Goal: Task Accomplishment & Management: Manage account settings

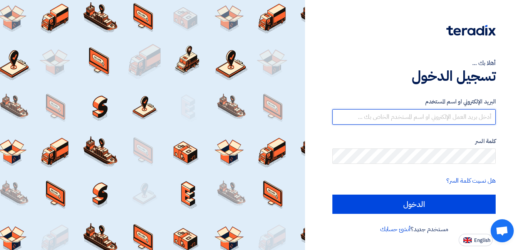
click at [424, 111] on input "text" at bounding box center [413, 116] width 163 height 15
paste input "[EMAIL_ADDRESS][DOMAIN_NAME]"
type input "[EMAIL_ADDRESS][DOMAIN_NAME]"
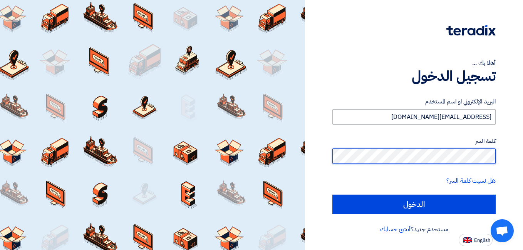
click at [332, 195] on input "الدخول" at bounding box center [413, 204] width 163 height 19
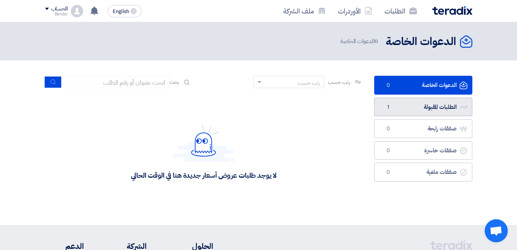
click at [456, 106] on link "الطلبات المقبولة الطلبات المقبولة 1" at bounding box center [423, 107] width 98 height 19
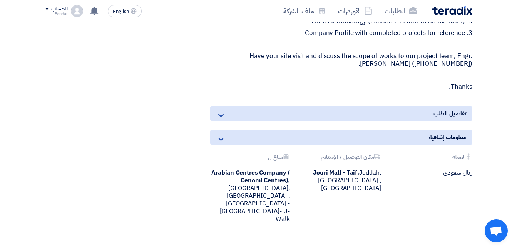
scroll to position [843, 0]
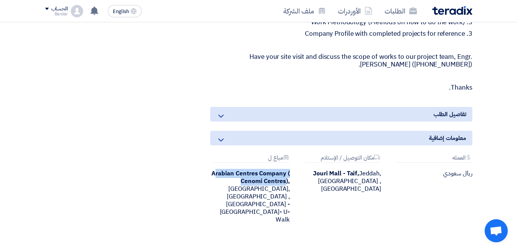
drag, startPoint x: 265, startPoint y: 155, endPoint x: 214, endPoint y: 144, distance: 51.8
click at [214, 169] on b "Arabian Centres Company ( Cenomi Centres)," at bounding box center [250, 177] width 79 height 17
drag, startPoint x: 214, startPoint y: 144, endPoint x: 243, endPoint y: 148, distance: 28.8
click at [243, 169] on b "Arabian Centres Company ( Cenomi Centres)," at bounding box center [250, 177] width 79 height 17
drag, startPoint x: 265, startPoint y: 155, endPoint x: 215, endPoint y: 149, distance: 50.8
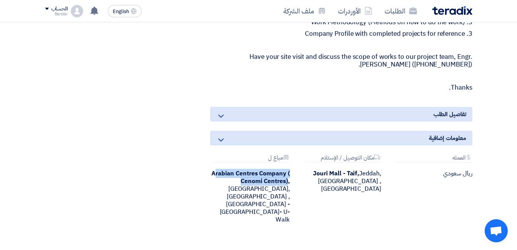
click at [215, 169] on b "Arabian Centres Company ( Cenomi Centres)," at bounding box center [250, 177] width 79 height 17
copy b "rabian Centres Company ( Cenomi Centres)"
click at [349, 107] on div "تفاصيل الطلب" at bounding box center [341, 114] width 262 height 15
click at [223, 112] on icon at bounding box center [220, 116] width 9 height 9
click at [222, 136] on icon at bounding box center [220, 140] width 9 height 9
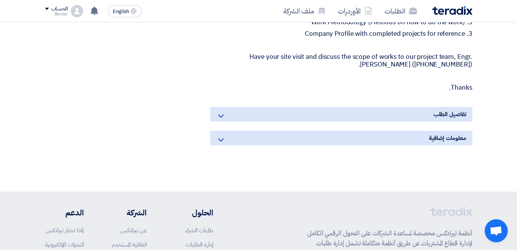
click at [222, 136] on icon at bounding box center [220, 140] width 9 height 9
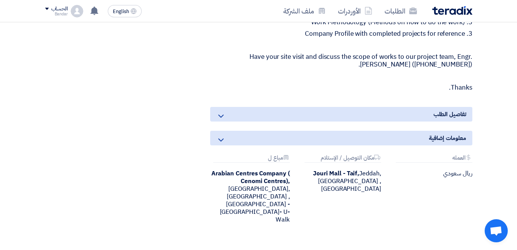
click at [220, 115] on use at bounding box center [220, 116] width 5 height 3
click at [428, 107] on div "تفاصيل الطلب" at bounding box center [341, 114] width 262 height 15
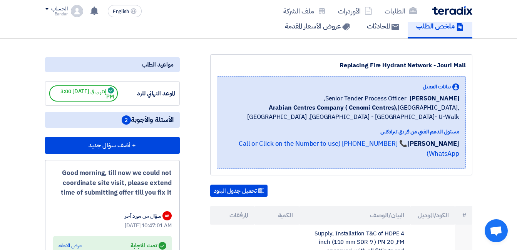
scroll to position [0, 0]
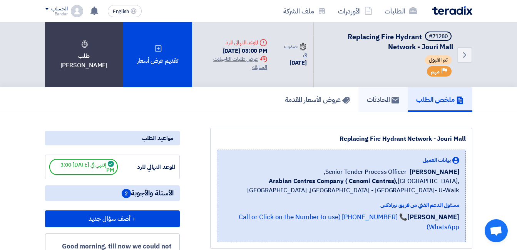
click at [379, 103] on h5 "المحادثات" at bounding box center [383, 99] width 32 height 9
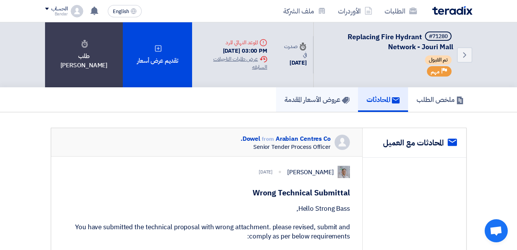
click at [323, 97] on h5 "عروض الأسعار المقدمة" at bounding box center [317, 99] width 65 height 9
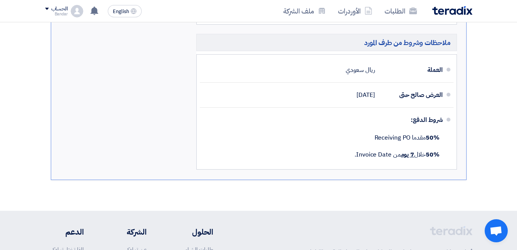
scroll to position [1098, 0]
